Goal: Information Seeking & Learning: Learn about a topic

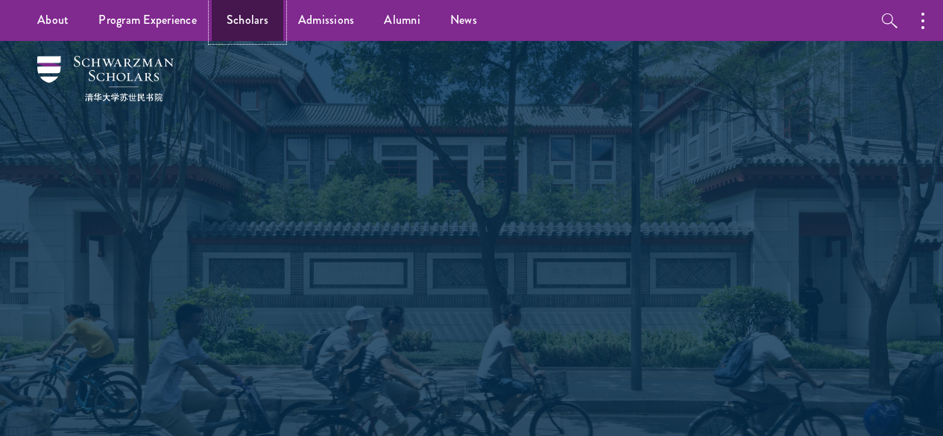
click at [241, 22] on link "Scholars" at bounding box center [248, 20] width 72 height 41
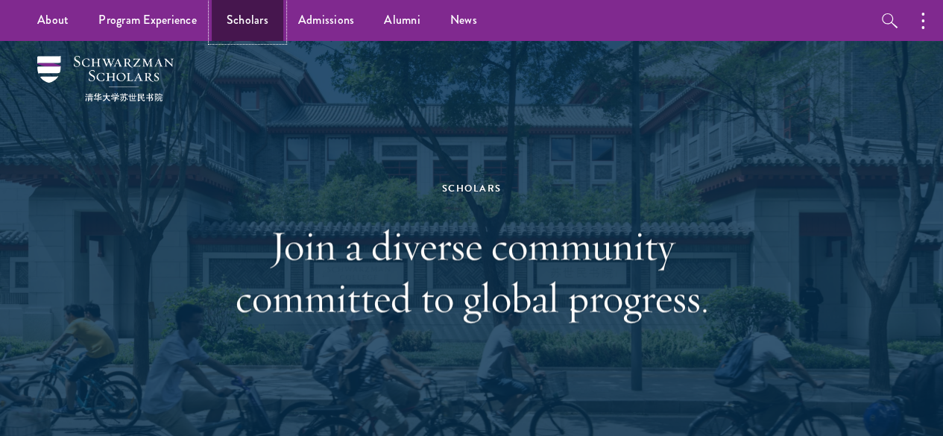
click at [242, 10] on link "Scholars" at bounding box center [248, 20] width 72 height 41
click at [215, 19] on link "Scholars" at bounding box center [248, 20] width 72 height 41
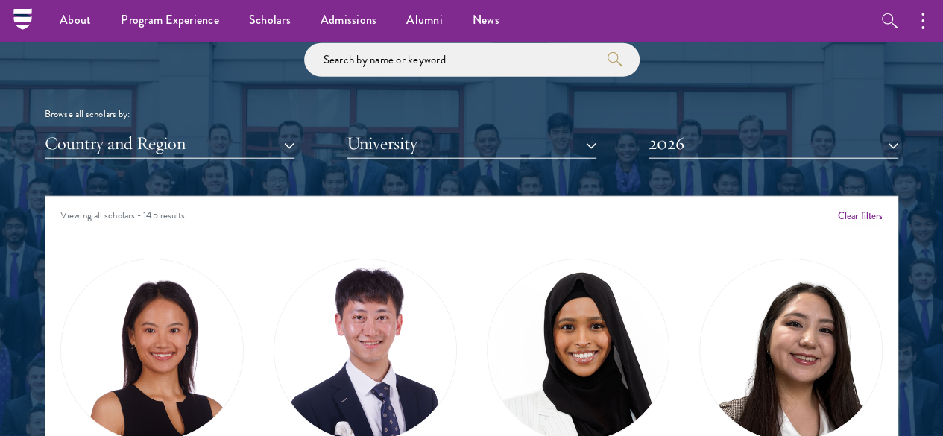
scroll to position [1578, 0]
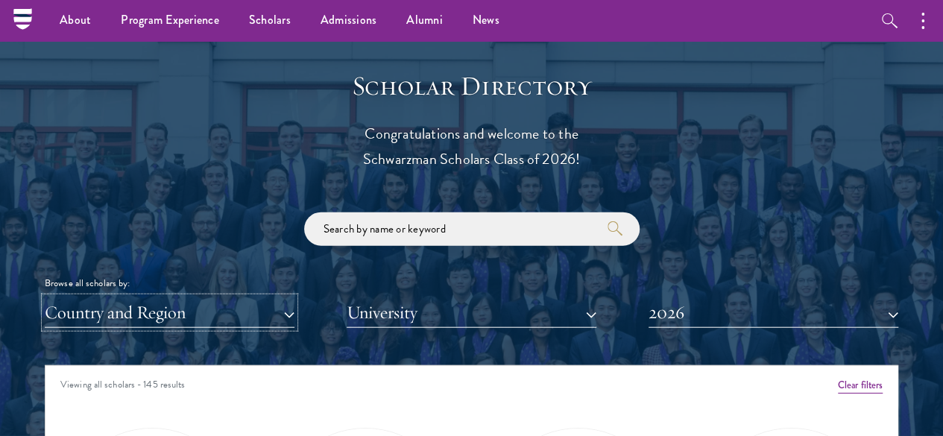
click at [234, 297] on button "Country and Region" at bounding box center [170, 312] width 250 height 31
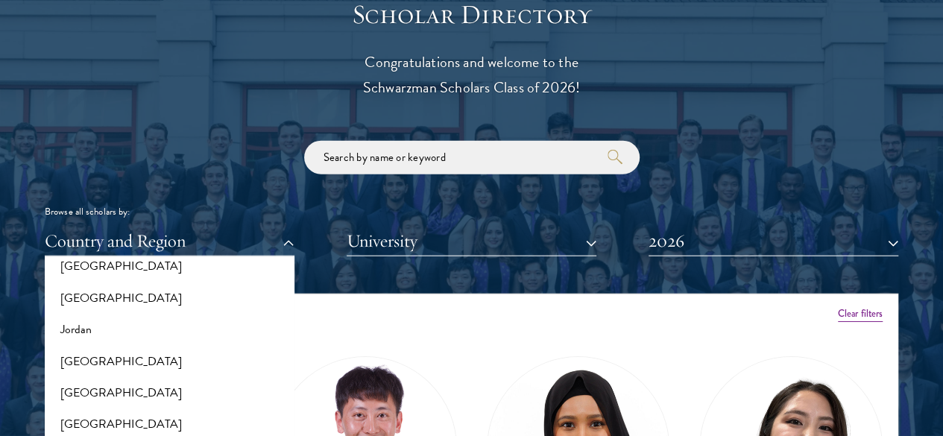
scroll to position [1154, 0]
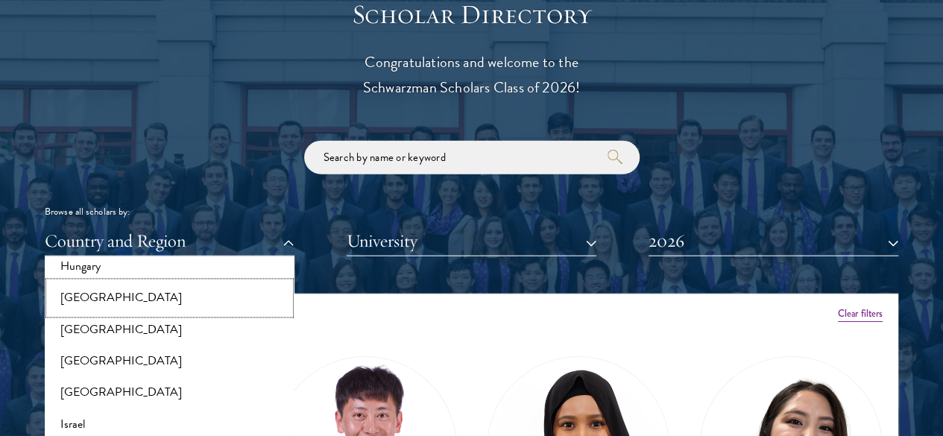
click button "[GEOGRAPHIC_DATA]" at bounding box center [169, 297] width 241 height 31
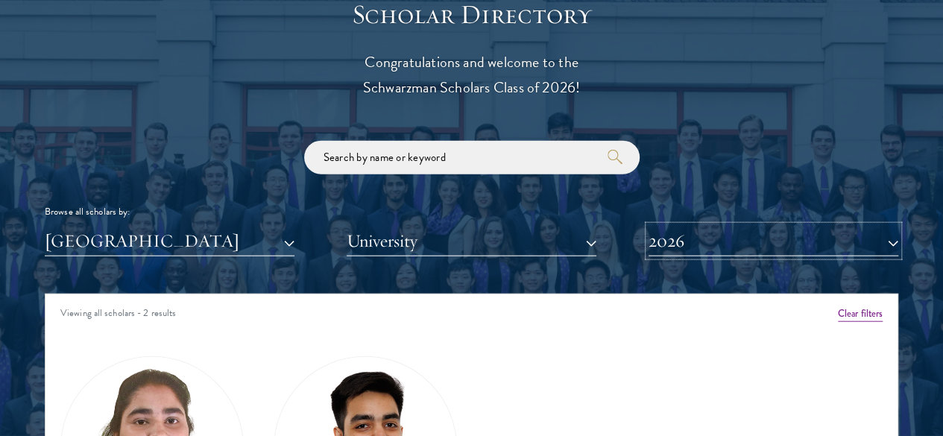
click at [665, 226] on button "2026" at bounding box center [773, 241] width 250 height 31
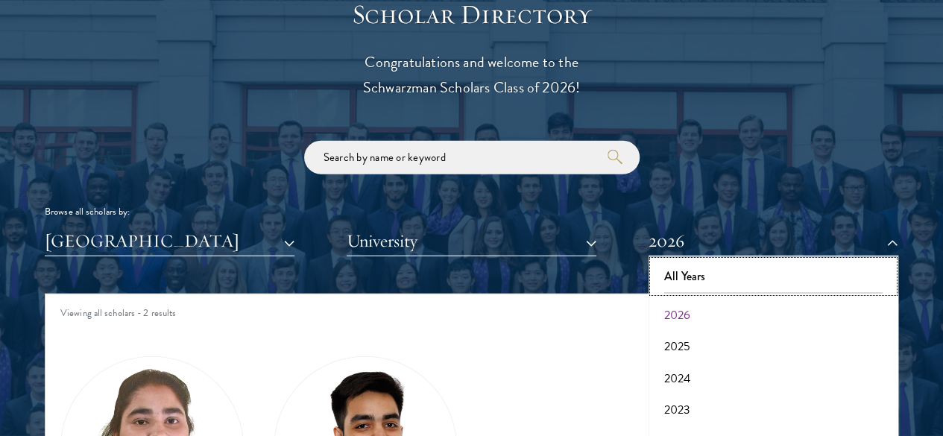
click at [683, 261] on button "All Years" at bounding box center [773, 276] width 241 height 31
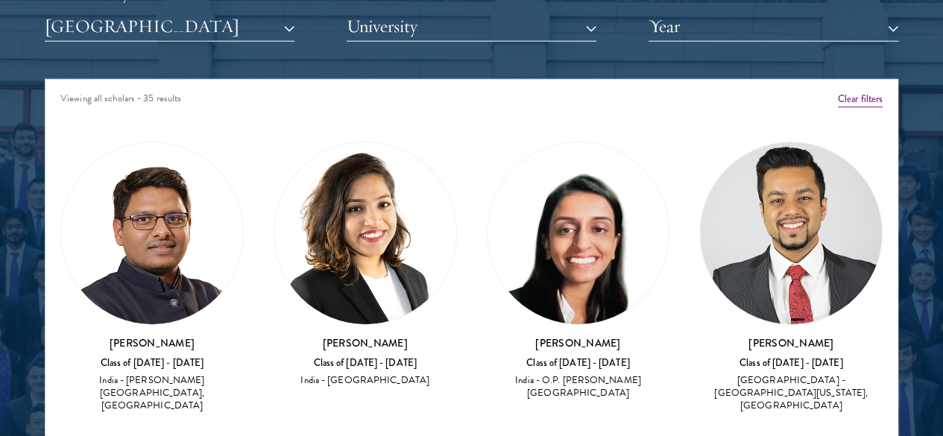
scroll to position [1870, 0]
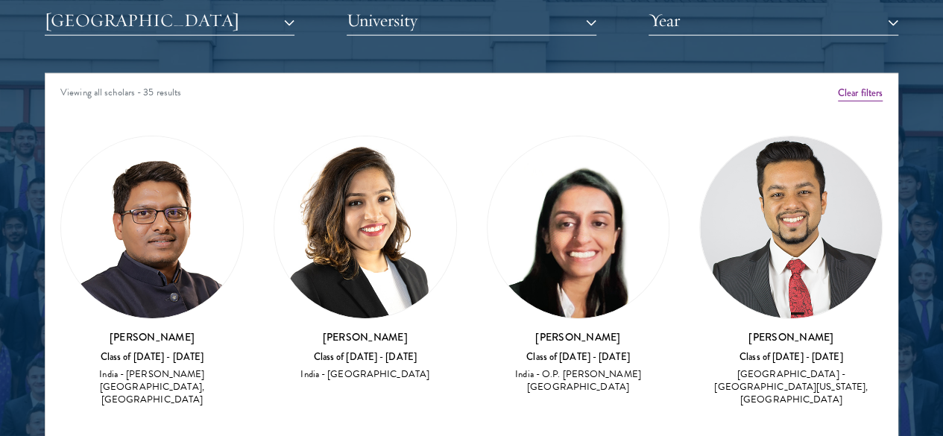
click at [186, 368] on div "India - [PERSON_NAME][GEOGRAPHIC_DATA], [GEOGRAPHIC_DATA]" at bounding box center [151, 386] width 183 height 37
click at [134, 329] on h3 "[PERSON_NAME]" at bounding box center [151, 336] width 183 height 15
drag, startPoint x: 134, startPoint y: 225, endPoint x: 200, endPoint y: 226, distance: 65.6
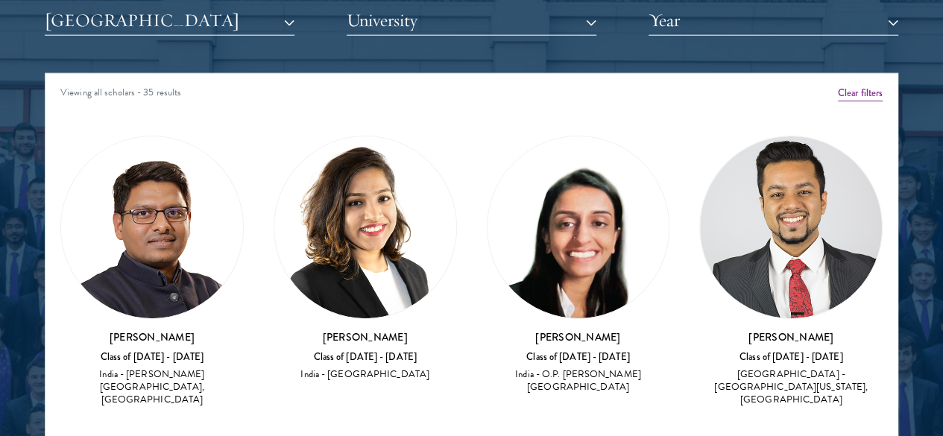
click at [200, 329] on h3 "[PERSON_NAME]" at bounding box center [151, 336] width 183 height 15
copy h3 "[PERSON_NAME]"
click at [292, 329] on h3 "[PERSON_NAME]" at bounding box center [364, 336] width 183 height 15
drag, startPoint x: 292, startPoint y: 232, endPoint x: 367, endPoint y: 229, distance: 74.6
click at [367, 329] on h3 "[PERSON_NAME]" at bounding box center [364, 336] width 183 height 15
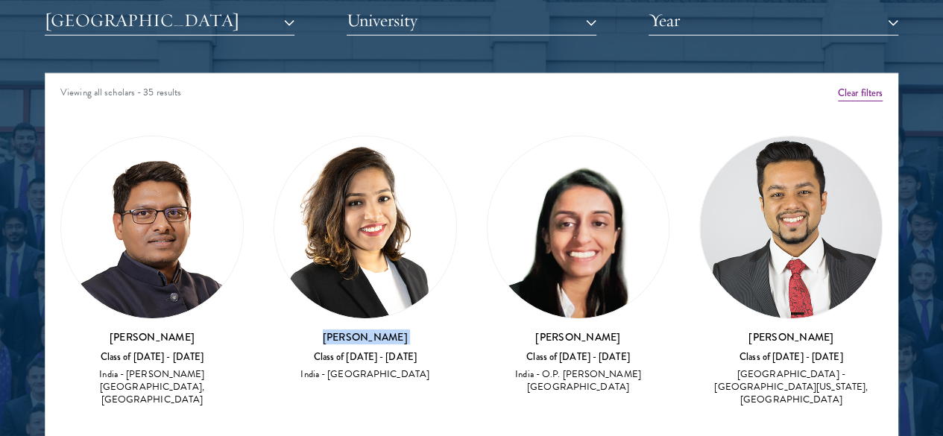
copy div "[PERSON_NAME]"
click at [487, 329] on h3 "[PERSON_NAME]" at bounding box center [578, 336] width 183 height 15
drag, startPoint x: 443, startPoint y: 228, endPoint x: 496, endPoint y: 249, distance: 57.6
click at [496, 329] on h3 "[PERSON_NAME]" at bounding box center [578, 336] width 183 height 15
copy h3 "[PERSON_NAME]"
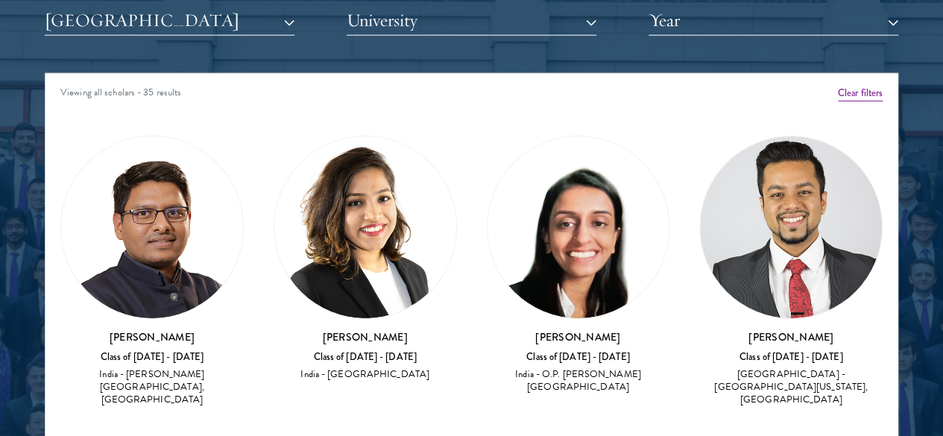
click at [699, 329] on h3 "[PERSON_NAME]" at bounding box center [790, 336] width 183 height 15
drag, startPoint x: 558, startPoint y: 235, endPoint x: 663, endPoint y: 235, distance: 105.1
click at [699, 329] on h3 "[PERSON_NAME]" at bounding box center [790, 336] width 183 height 15
copy div "[PERSON_NAME]"
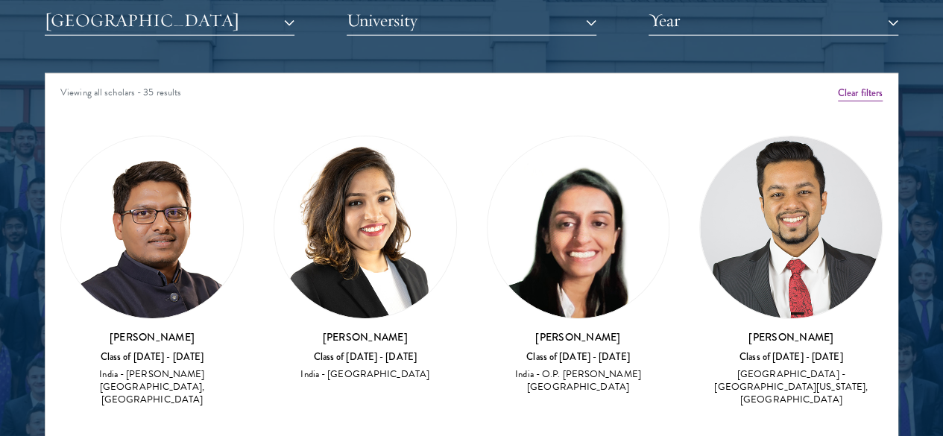
drag, startPoint x: 714, startPoint y: 231, endPoint x: 800, endPoint y: 231, distance: 86.4
copy div "Namit Choksi"
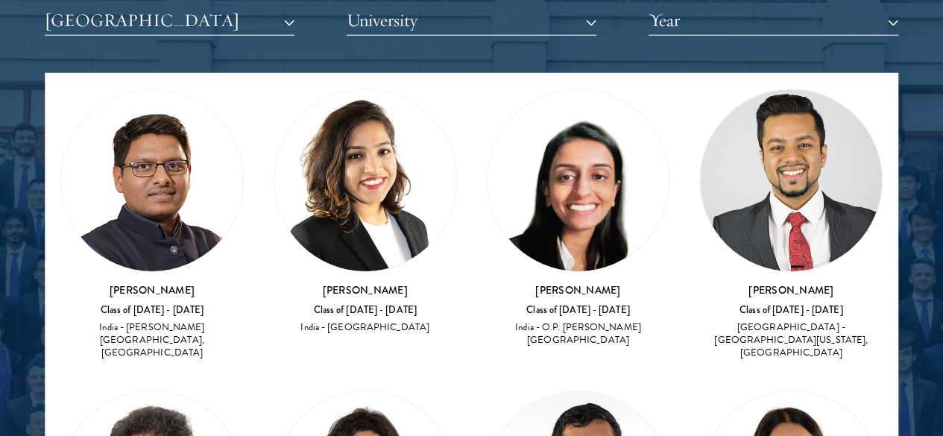
scroll to position [4, 0]
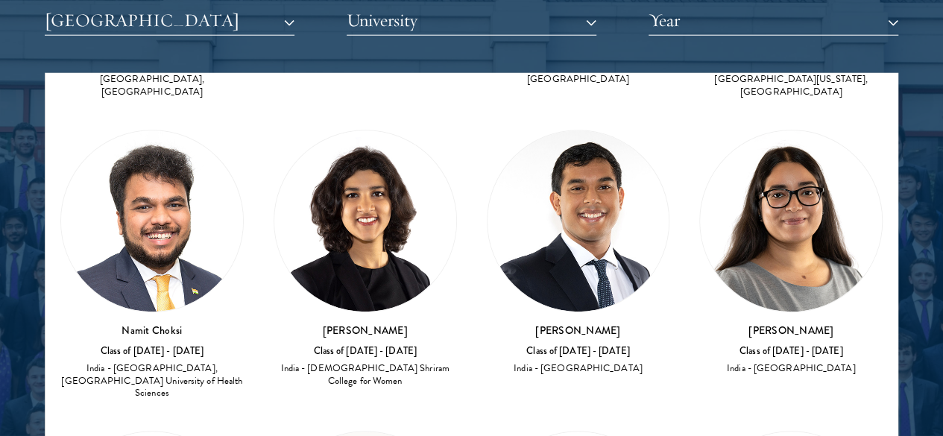
scroll to position [305, 0]
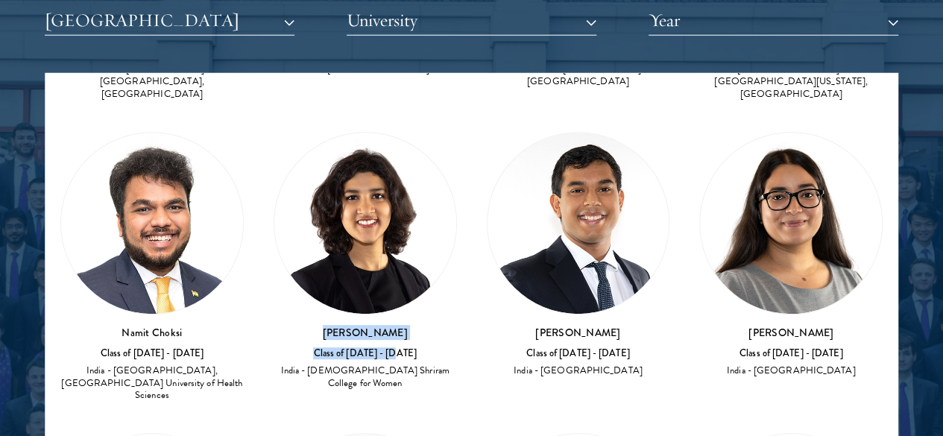
drag, startPoint x: 140, startPoint y: 171, endPoint x: 223, endPoint y: 180, distance: 83.1
click at [273, 325] on div "[PERSON_NAME] Class of [DATE] - [DATE] [GEOGRAPHIC_DATA] - [DEMOGRAPHIC_DATA][G…" at bounding box center [364, 358] width 183 height 66
drag, startPoint x: 223, startPoint y: 180, endPoint x: 152, endPoint y: 162, distance: 73.0
click at [273, 325] on div "[PERSON_NAME] Class of [DATE] - [DATE] [GEOGRAPHIC_DATA] - [DEMOGRAPHIC_DATA][G…" at bounding box center [364, 358] width 183 height 66
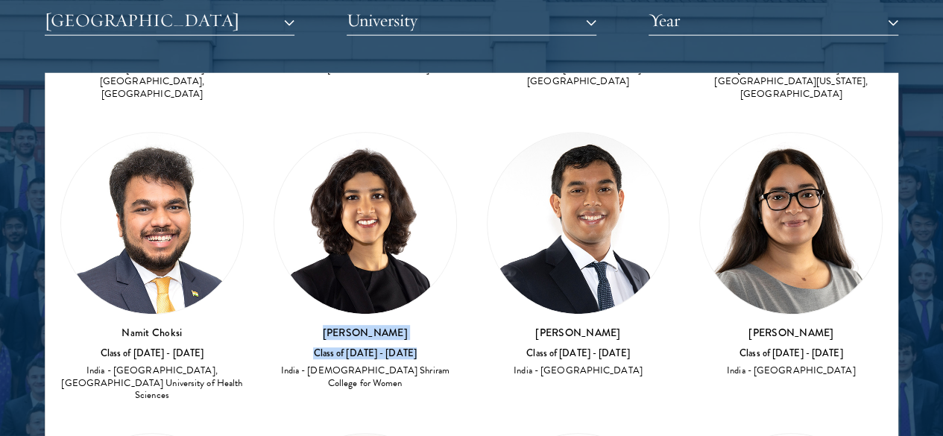
click at [273, 325] on h3 "[PERSON_NAME]" at bounding box center [364, 332] width 183 height 15
drag, startPoint x: 152, startPoint y: 162, endPoint x: 205, endPoint y: 171, distance: 53.7
click at [273, 325] on h3 "[PERSON_NAME]" at bounding box center [364, 332] width 183 height 15
copy h3 "[PERSON_NAME]"
click at [487, 325] on h3 "[PERSON_NAME]" at bounding box center [578, 332] width 183 height 15
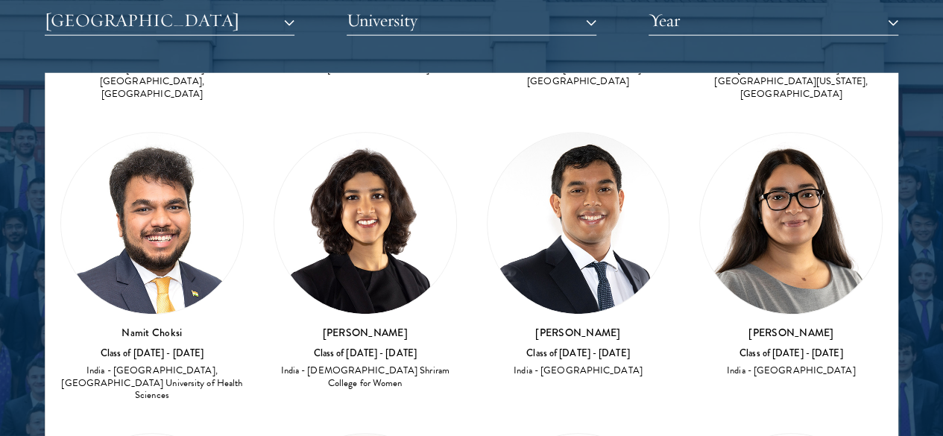
drag, startPoint x: 285, startPoint y: 171, endPoint x: 361, endPoint y: 177, distance: 76.2
click at [487, 325] on h3 "[PERSON_NAME]" at bounding box center [578, 332] width 183 height 15
copy h3 "[PERSON_NAME]"
click at [699, 325] on h3 "[PERSON_NAME]" at bounding box center [790, 332] width 183 height 15
drag, startPoint x: 426, startPoint y: 174, endPoint x: 503, endPoint y: 180, distance: 77.0
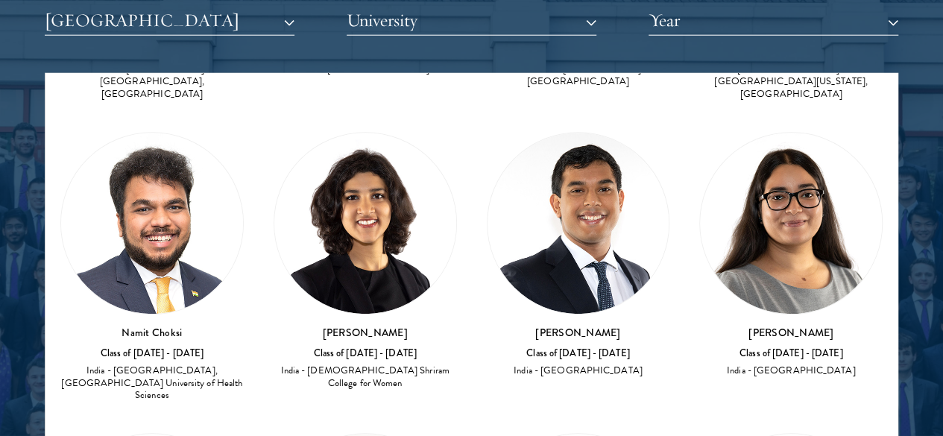
click at [699, 325] on h3 "[PERSON_NAME]" at bounding box center [790, 332] width 183 height 15
copy h3 "[PERSON_NAME]"
